Goal: Task Accomplishment & Management: Complete application form

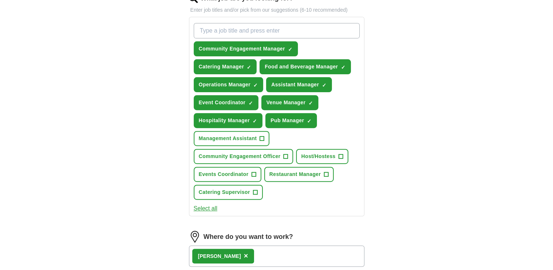
scroll to position [254, 0]
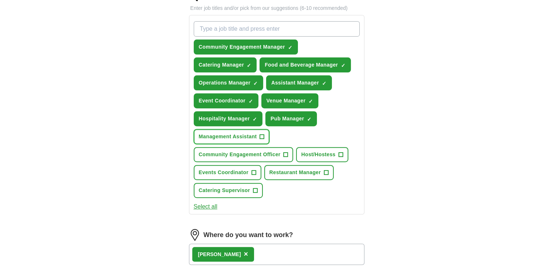
click at [263, 134] on span "+" at bounding box center [262, 137] width 4 height 6
click at [341, 152] on span "+" at bounding box center [340, 155] width 4 height 6
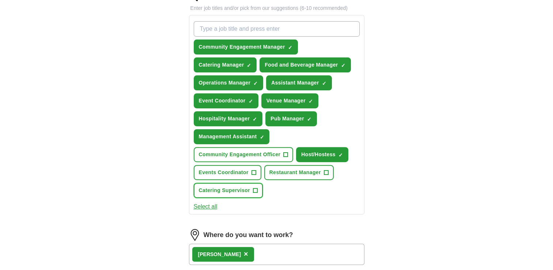
click at [256, 187] on span "+" at bounding box center [255, 190] width 4 height 6
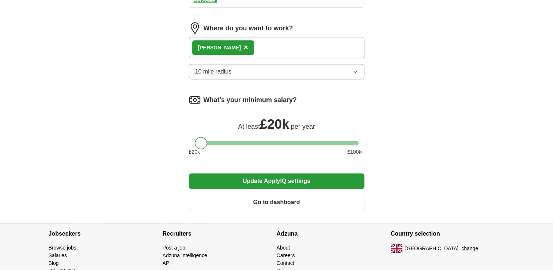
scroll to position [461, 0]
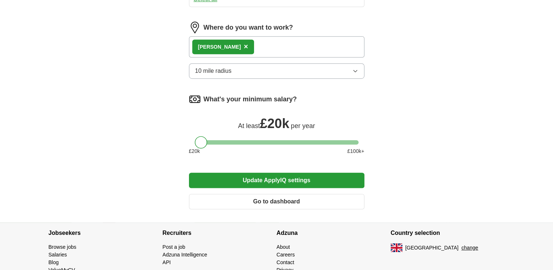
click at [308, 176] on button "Update ApplyIQ settings" at bounding box center [276, 179] width 175 height 15
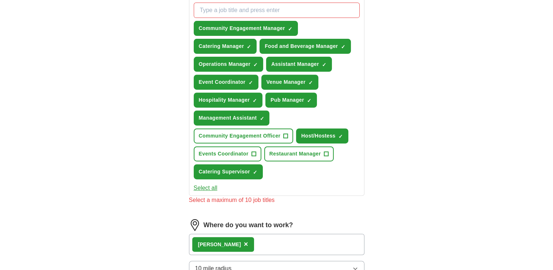
scroll to position [266, 0]
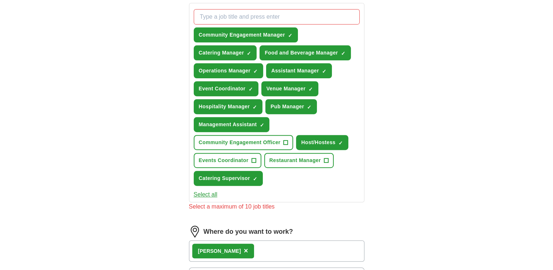
click at [210, 191] on button "Select all" at bounding box center [206, 194] width 24 height 9
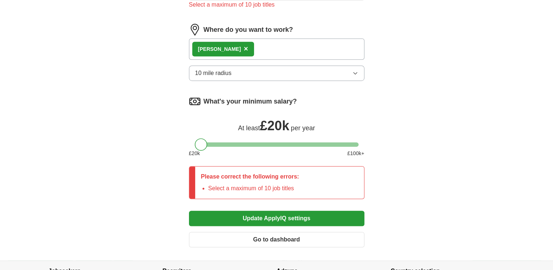
scroll to position [471, 0]
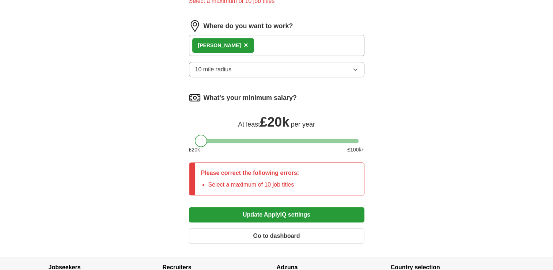
click at [303, 211] on button "Update ApplyIQ settings" at bounding box center [276, 214] width 175 height 15
click at [266, 210] on button "Update ApplyIQ settings" at bounding box center [276, 214] width 175 height 15
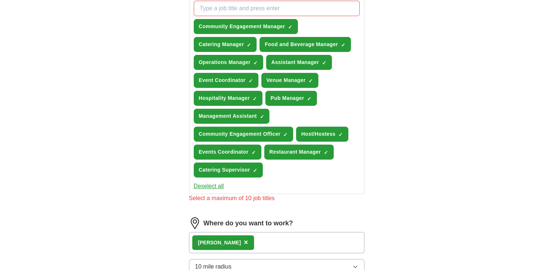
scroll to position [276, 0]
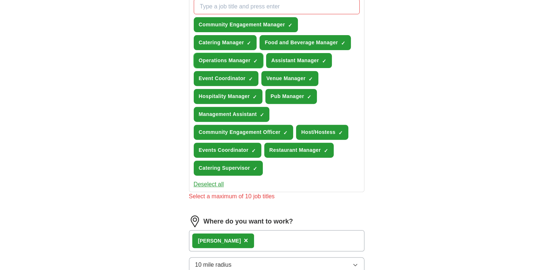
click at [0, 0] on span "×" at bounding box center [0, 0] width 0 height 0
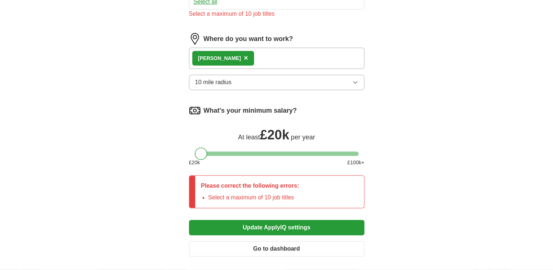
scroll to position [468, 0]
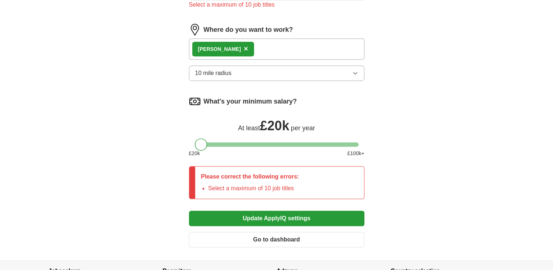
click at [262, 212] on button "Update ApplyIQ settings" at bounding box center [276, 217] width 175 height 15
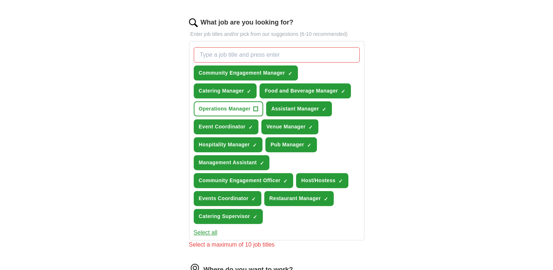
scroll to position [224, 0]
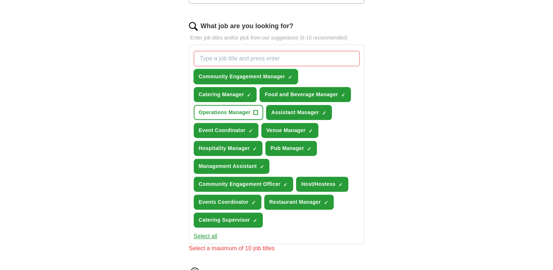
click at [258, 75] on span "Community Engagement Manager" at bounding box center [242, 77] width 86 height 8
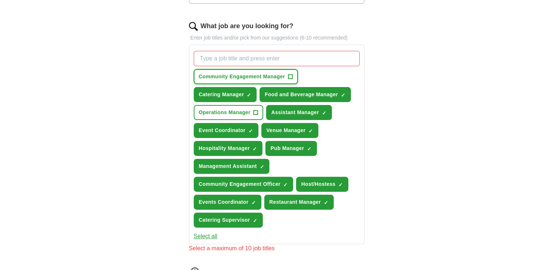
click at [291, 74] on span "+" at bounding box center [290, 77] width 4 height 6
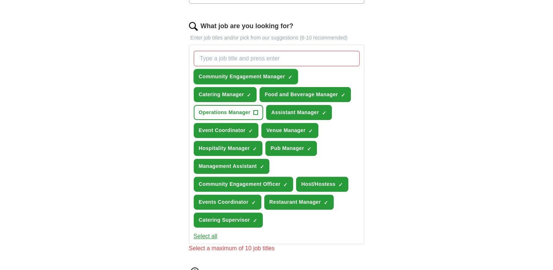
click at [286, 74] on button "Community Engagement Manager ✓ ×" at bounding box center [246, 76] width 104 height 15
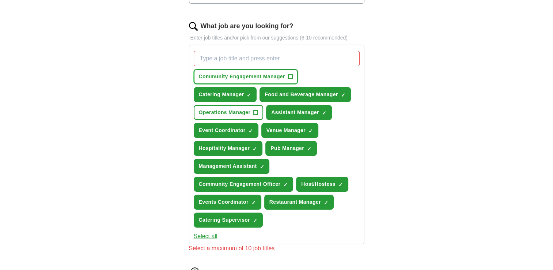
click at [288, 74] on span "+" at bounding box center [290, 77] width 4 height 6
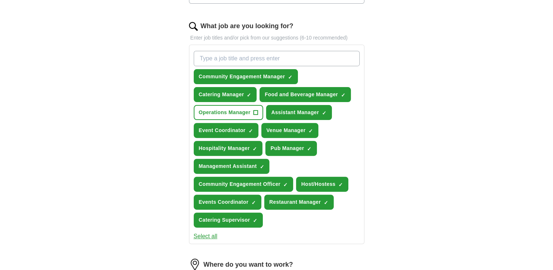
click at [214, 56] on input "What job are you looking for?" at bounding box center [277, 58] width 166 height 15
type input "community engagement manager"
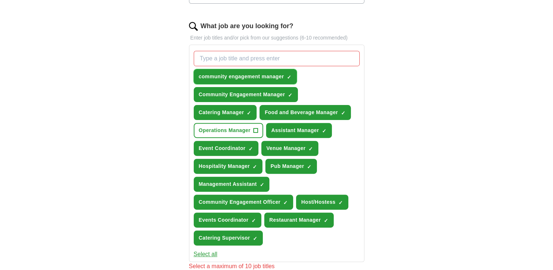
click at [286, 72] on button "community engagement manager ✓ ×" at bounding box center [245, 76] width 103 height 15
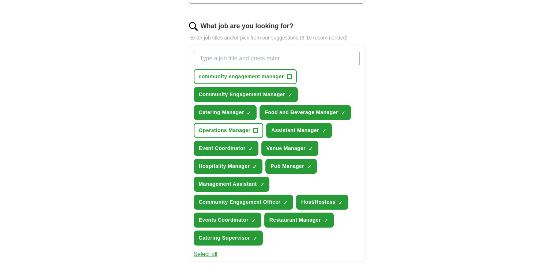
click at [210, 56] on input "What job are you looking for?" at bounding box center [277, 58] width 166 height 15
type input "fsa"
type input "cleaning"
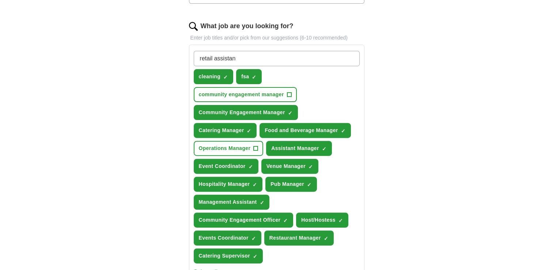
type input "retail assistant"
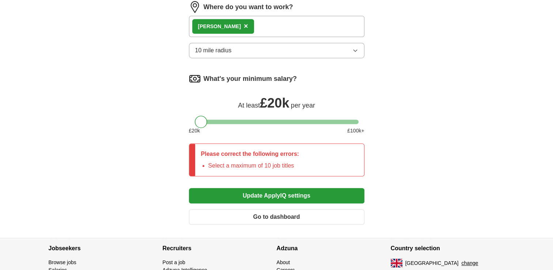
scroll to position [535, 0]
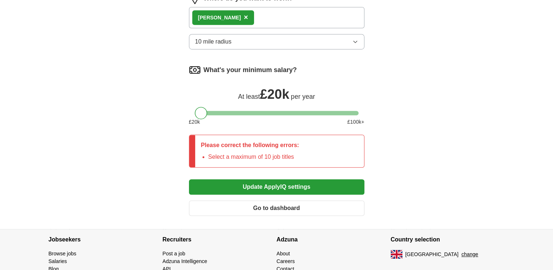
click at [292, 180] on button "Update ApplyIQ settings" at bounding box center [276, 186] width 175 height 15
click at [250, 141] on p "Please correct the following errors:" at bounding box center [250, 145] width 98 height 9
click at [283, 180] on button "Update ApplyIQ settings" at bounding box center [276, 186] width 175 height 15
click at [278, 201] on button "Go to dashboard" at bounding box center [276, 207] width 175 height 15
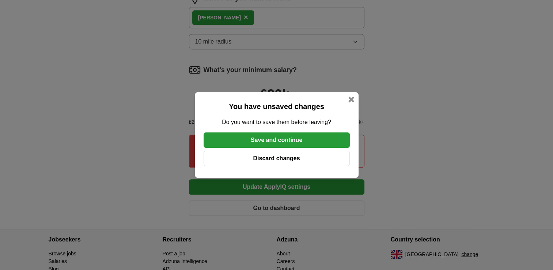
click at [243, 137] on button "Save and continue" at bounding box center [276, 139] width 146 height 15
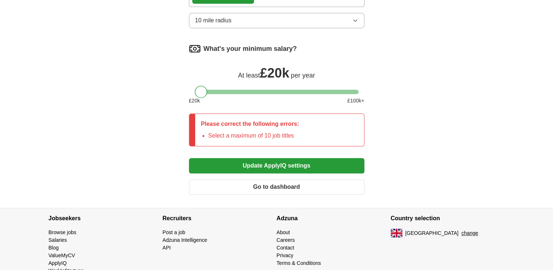
scroll to position [559, 0]
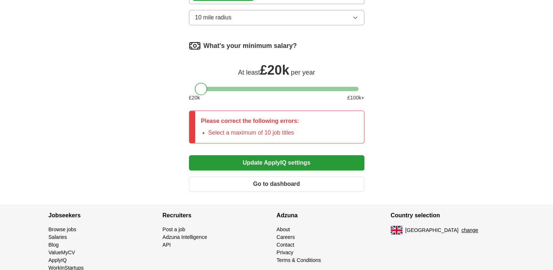
click at [292, 155] on button "Update ApplyIQ settings" at bounding box center [276, 162] width 175 height 15
